Goal: Task Accomplishment & Management: Manage account settings

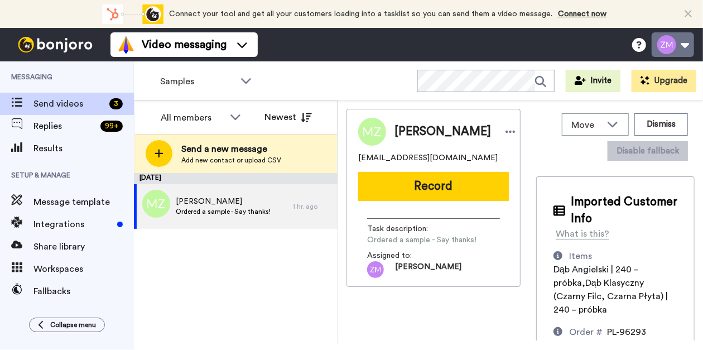
click at [672, 49] on button at bounding box center [673, 44] width 42 height 25
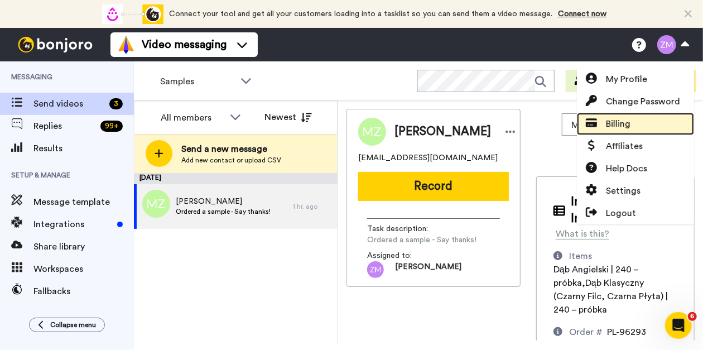
click at [611, 117] on span "Billing" at bounding box center [618, 123] width 25 height 13
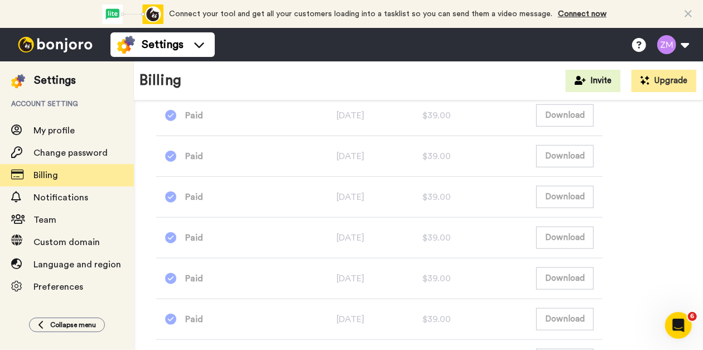
scroll to position [558, 0]
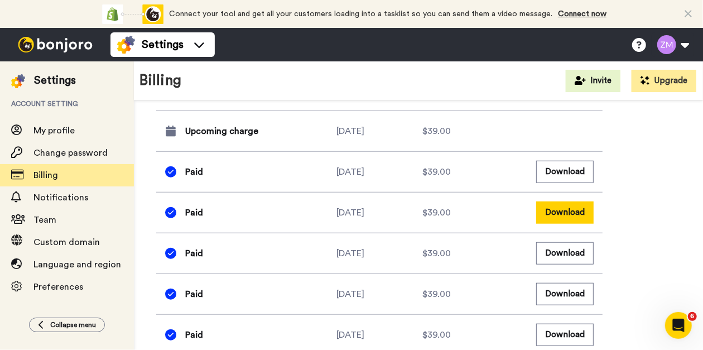
click at [559, 213] on button "Download" at bounding box center [565, 213] width 58 height 22
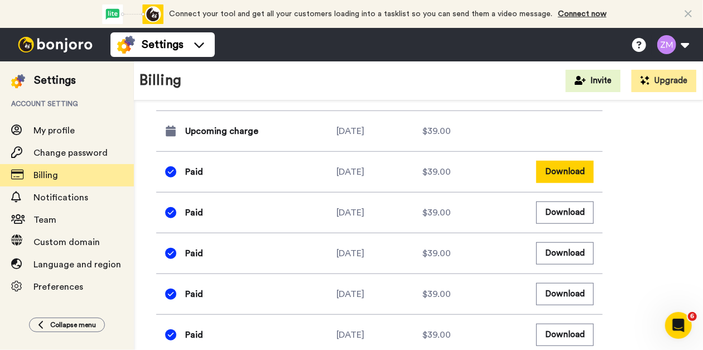
click at [569, 170] on button "Download" at bounding box center [565, 172] width 58 height 22
